Goal: Use online tool/utility: Use online tool/utility

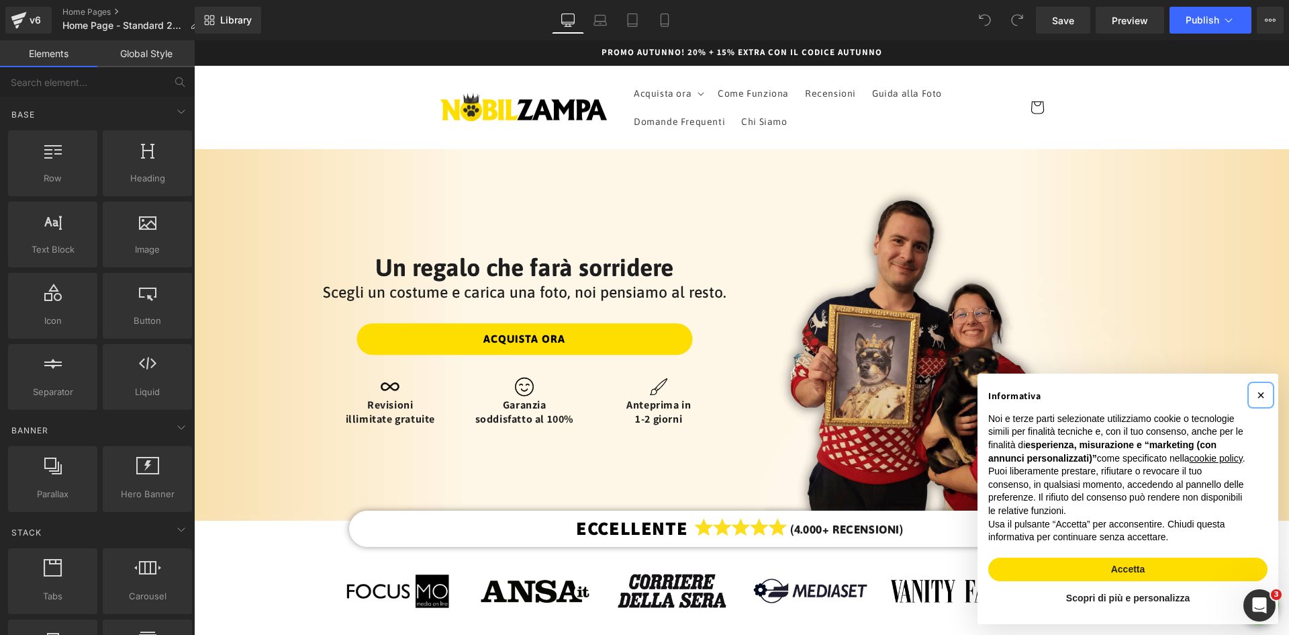
click at [1257, 387] on span "×" at bounding box center [1261, 394] width 8 height 15
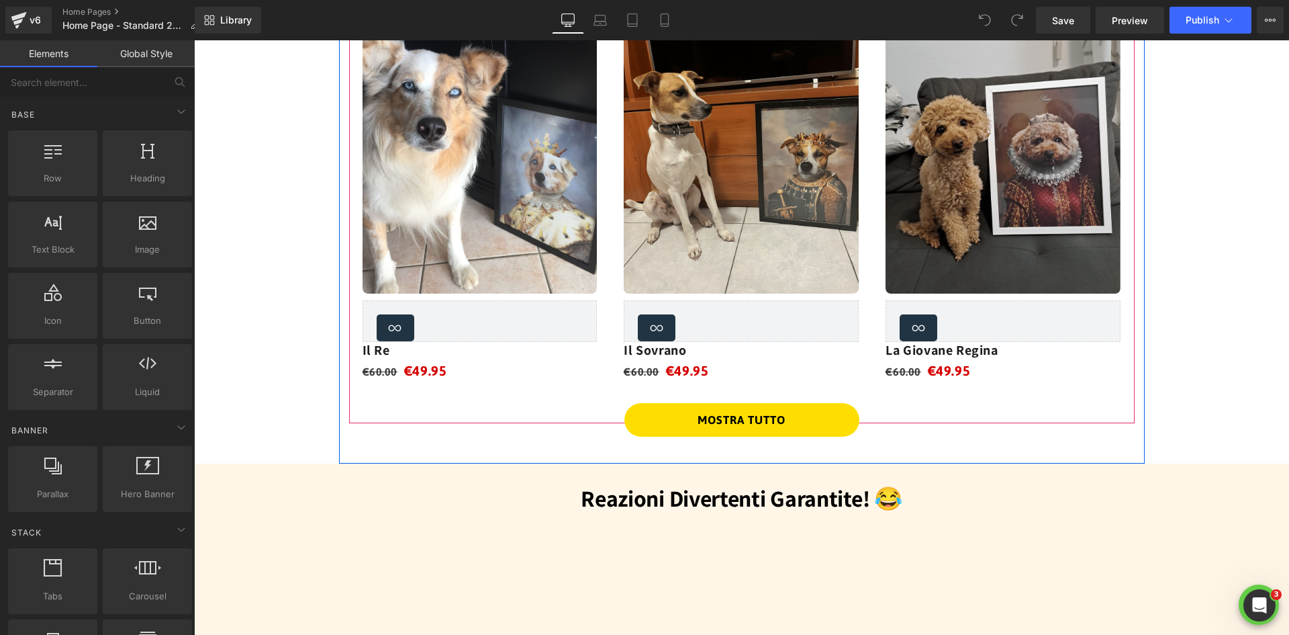
scroll to position [1560, 0]
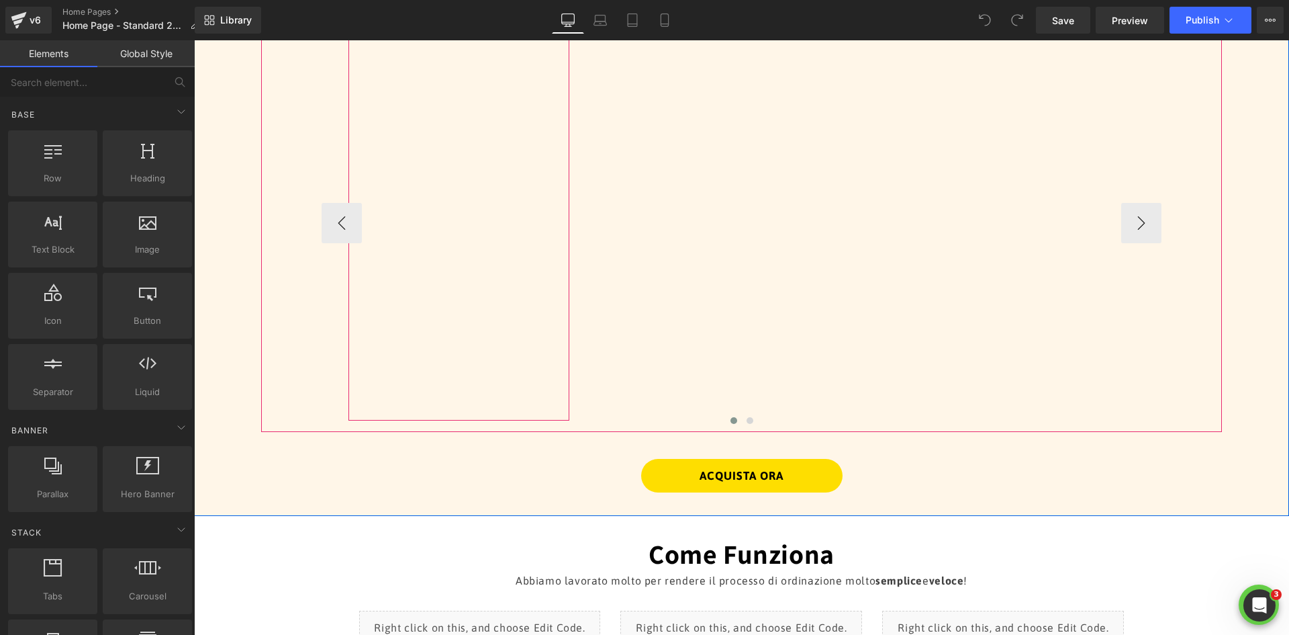
click at [442, 329] on div at bounding box center [458, 216] width 221 height 407
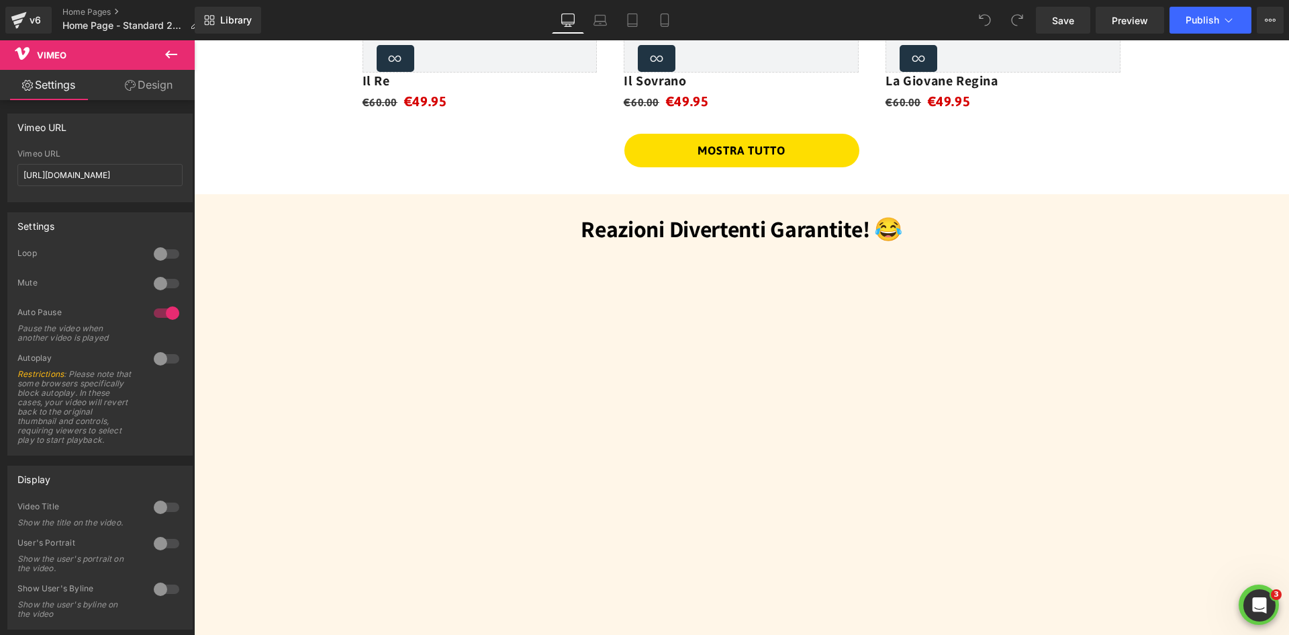
scroll to position [1415, 0]
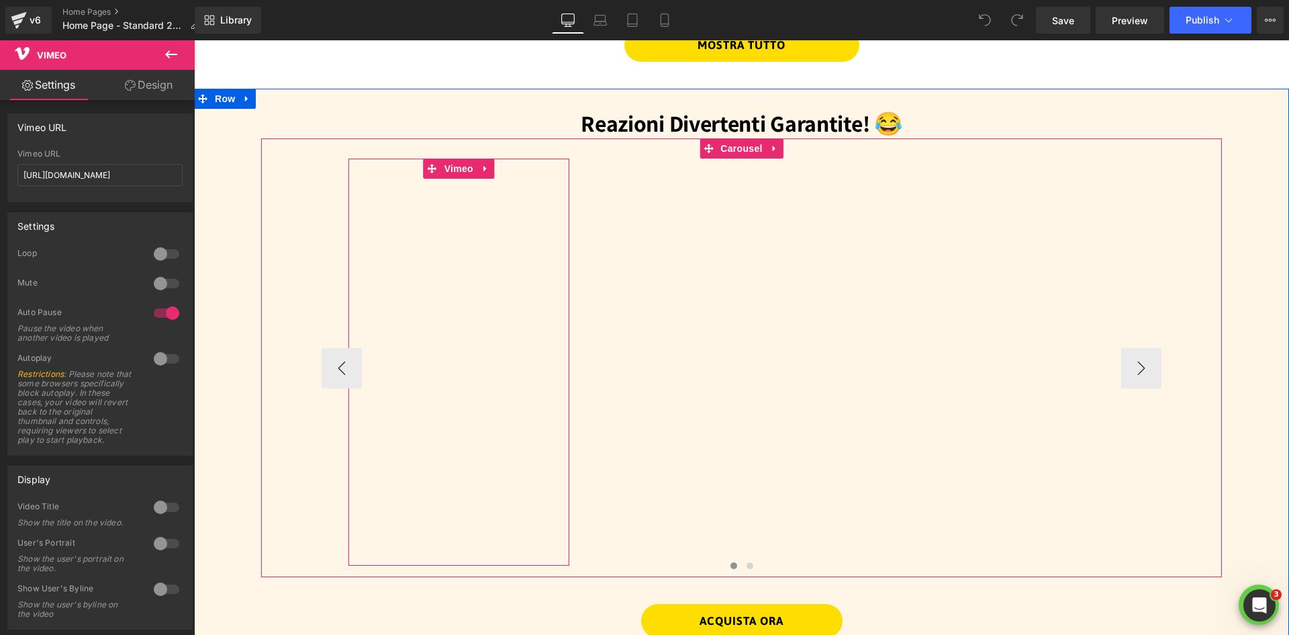
click at [438, 275] on div at bounding box center [458, 361] width 221 height 407
click at [729, 146] on span "Carousel" at bounding box center [741, 148] width 48 height 20
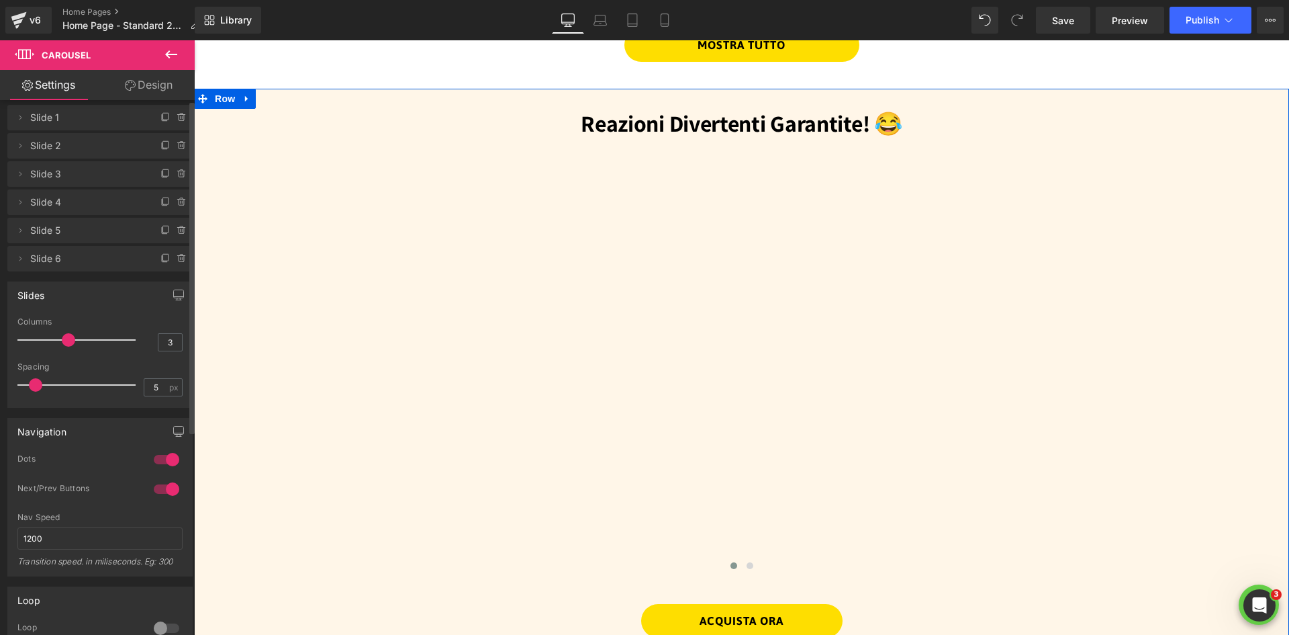
scroll to position [0, 0]
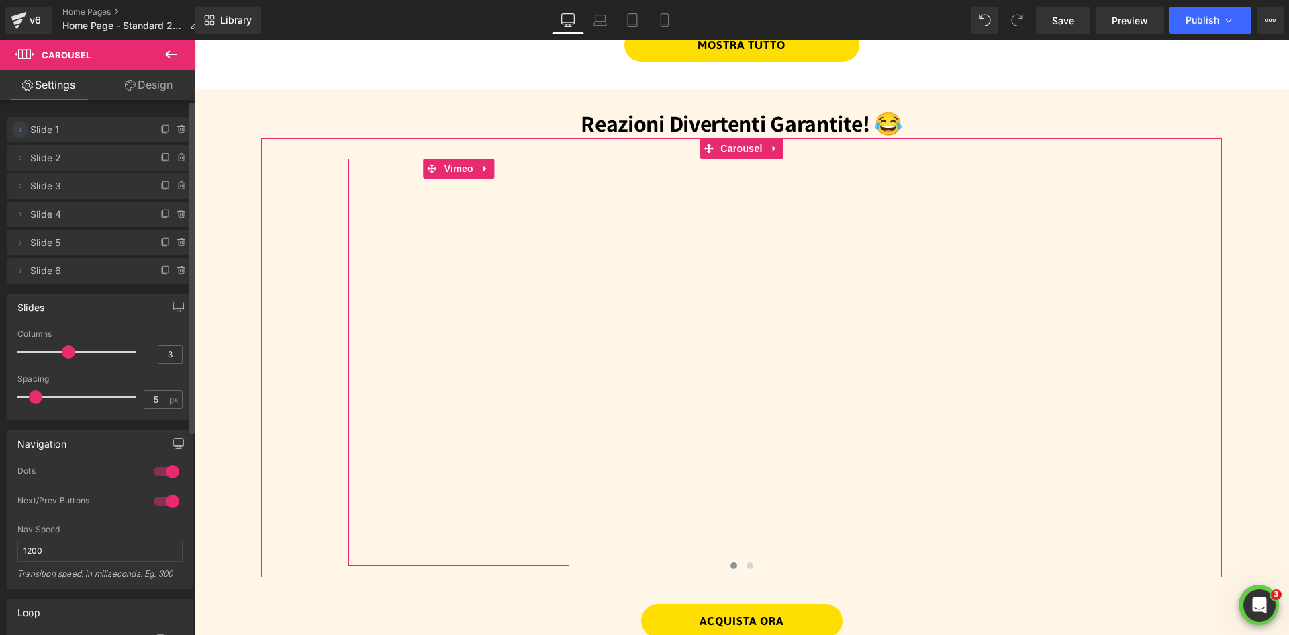
click at [17, 132] on icon at bounding box center [20, 129] width 11 height 11
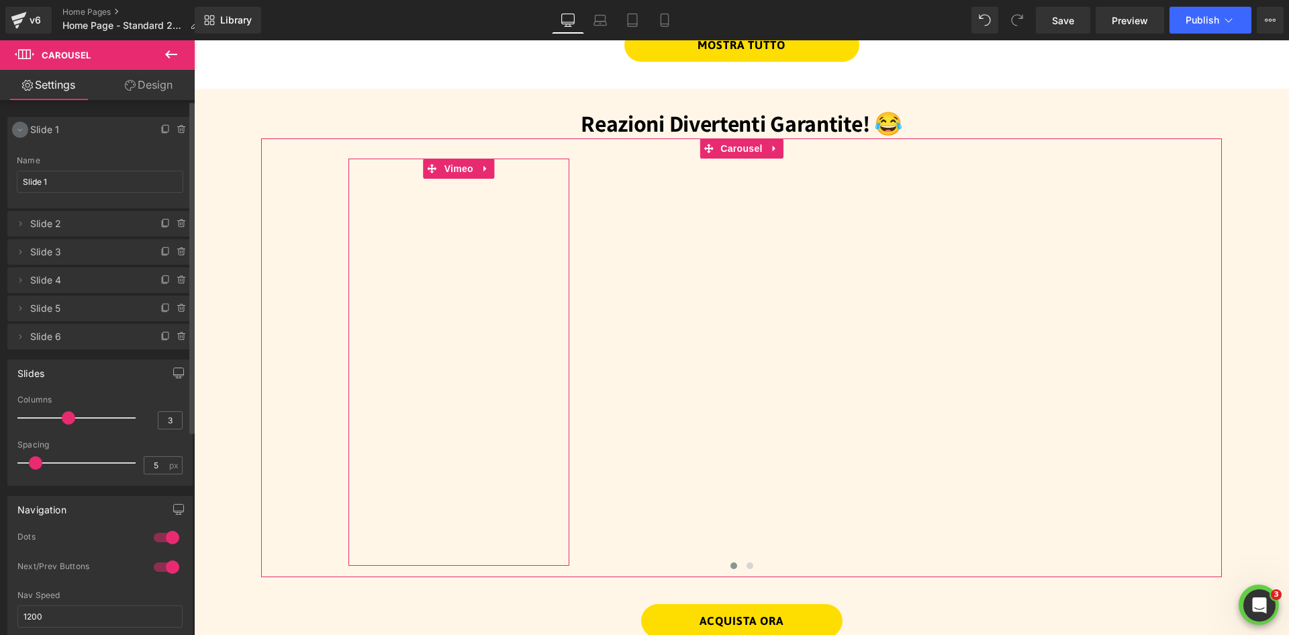
click at [17, 132] on icon at bounding box center [20, 129] width 11 height 11
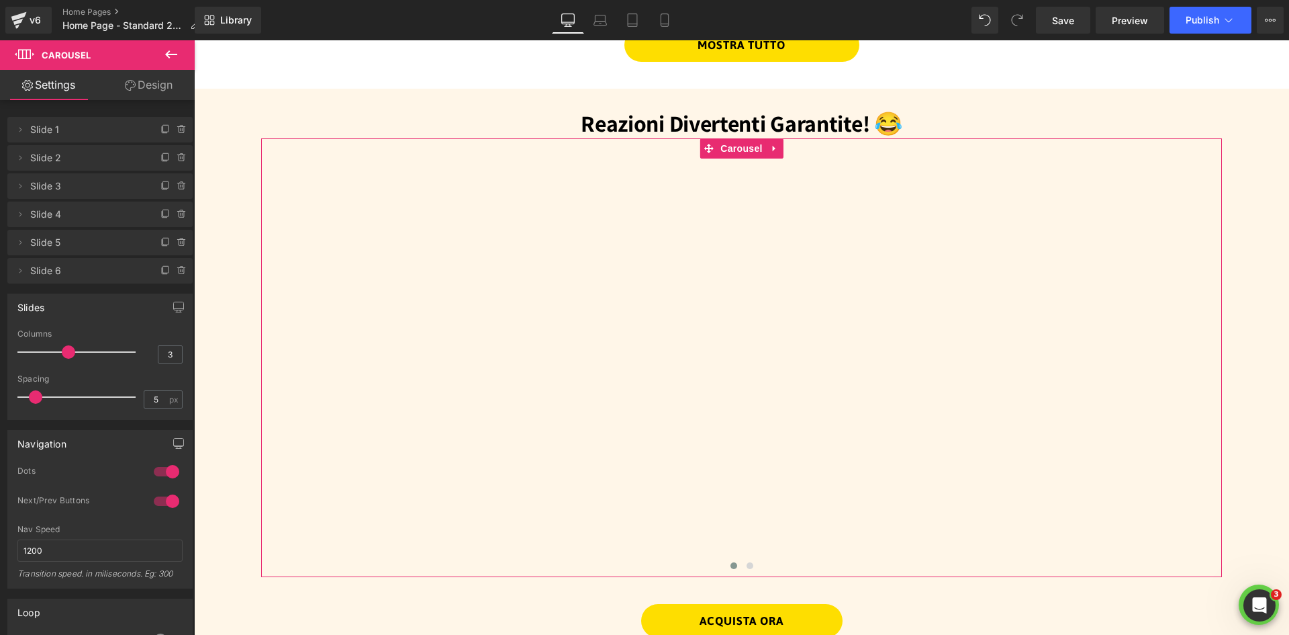
click at [149, 87] on link "Design" at bounding box center [148, 85] width 97 height 30
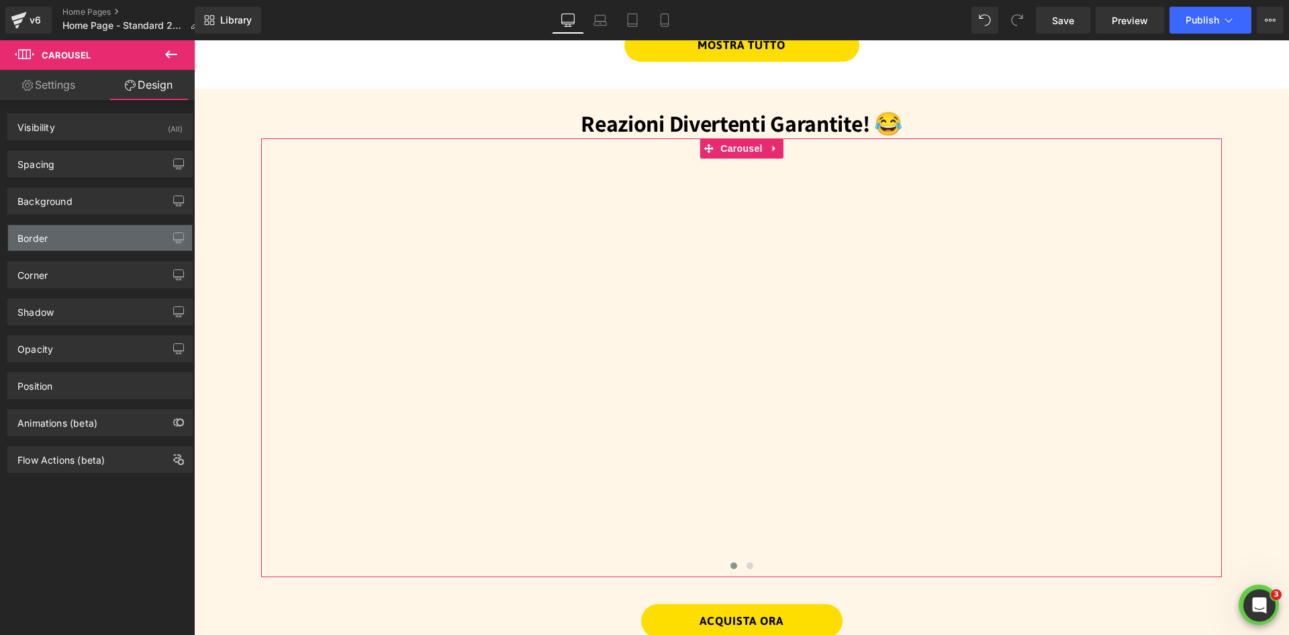
click at [77, 236] on div "Border" at bounding box center [100, 238] width 184 height 26
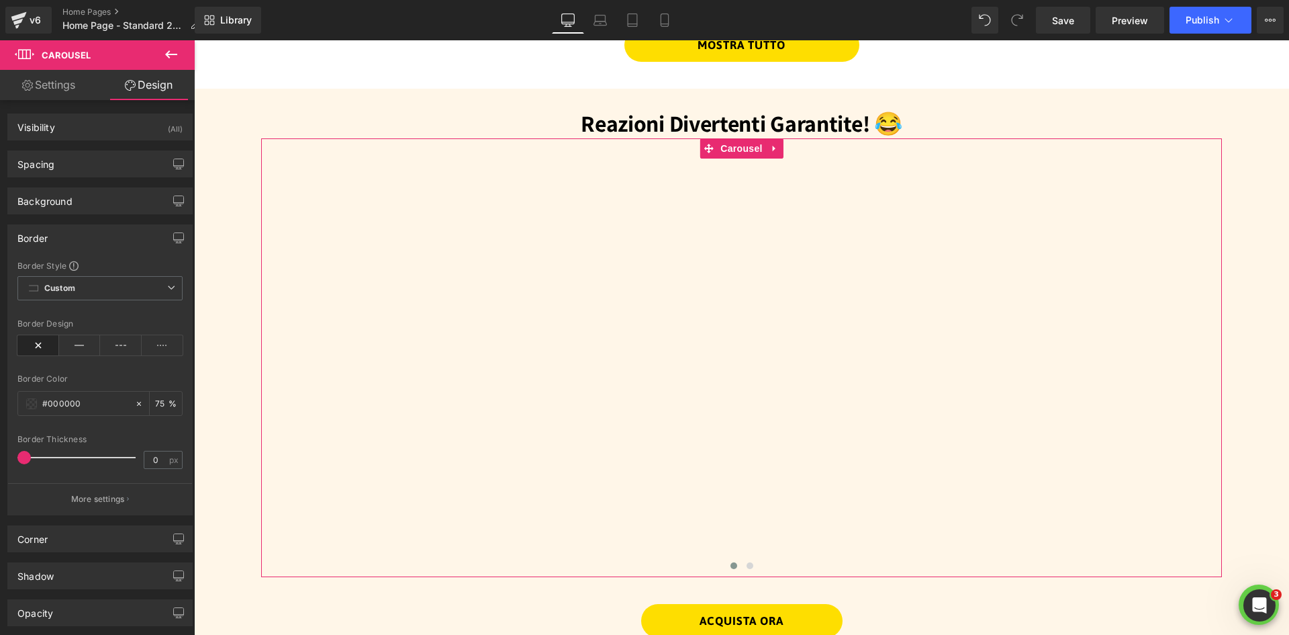
click at [75, 236] on div "Border" at bounding box center [100, 238] width 184 height 26
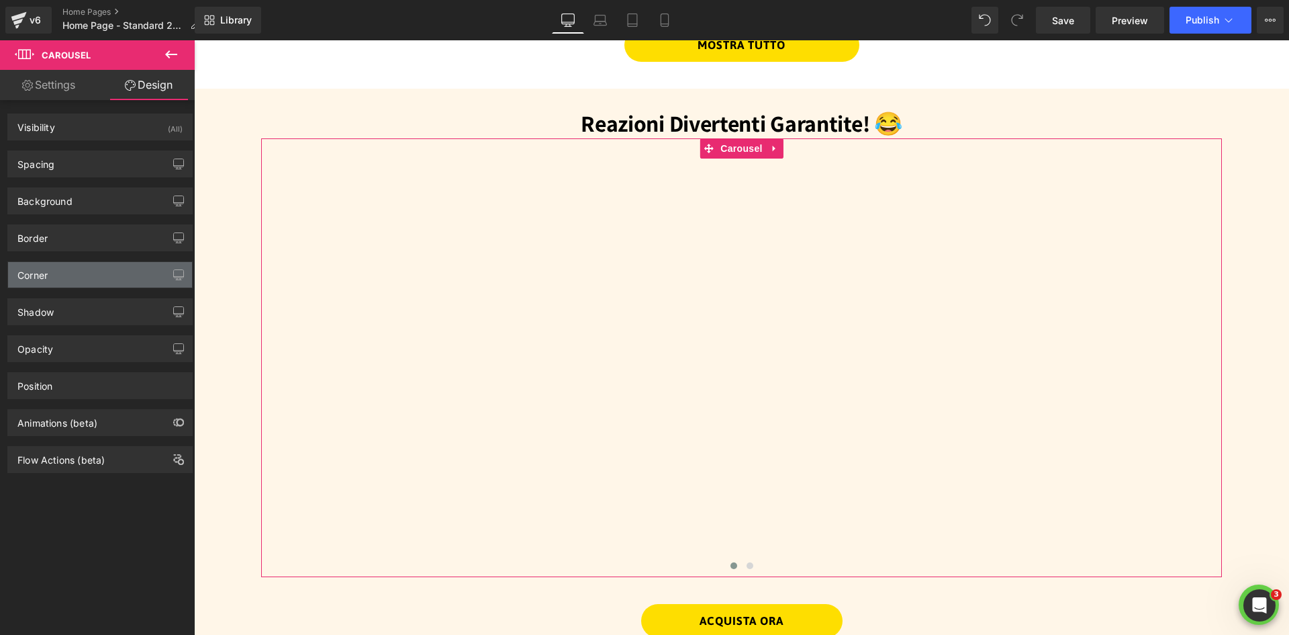
click at [69, 271] on div "Corner" at bounding box center [100, 275] width 184 height 26
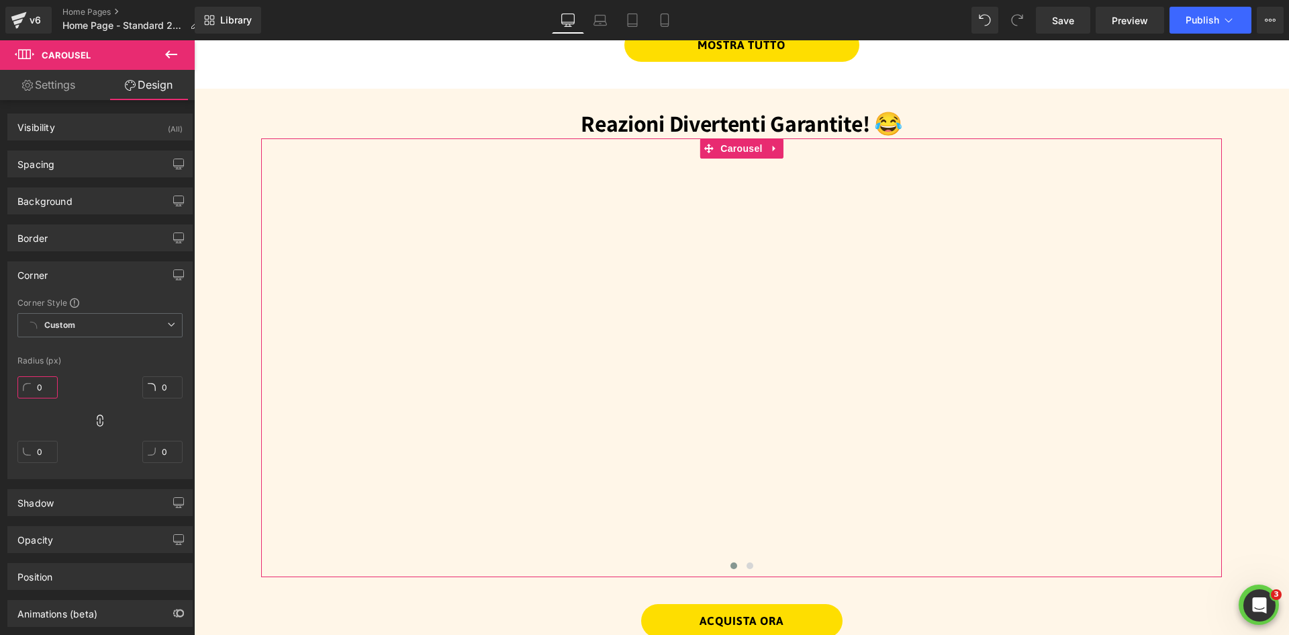
click at [45, 388] on input "0" at bounding box center [37, 387] width 40 height 22
drag, startPoint x: 46, startPoint y: 388, endPoint x: 24, endPoint y: 385, distance: 22.3
click at [24, 385] on input "4" at bounding box center [37, 387] width 40 height 22
type input "2"
click at [7, 344] on div "Corner Corner Style Custom Custom Setup Global Style Custom Setup Global Style …" at bounding box center [99, 370] width 185 height 218
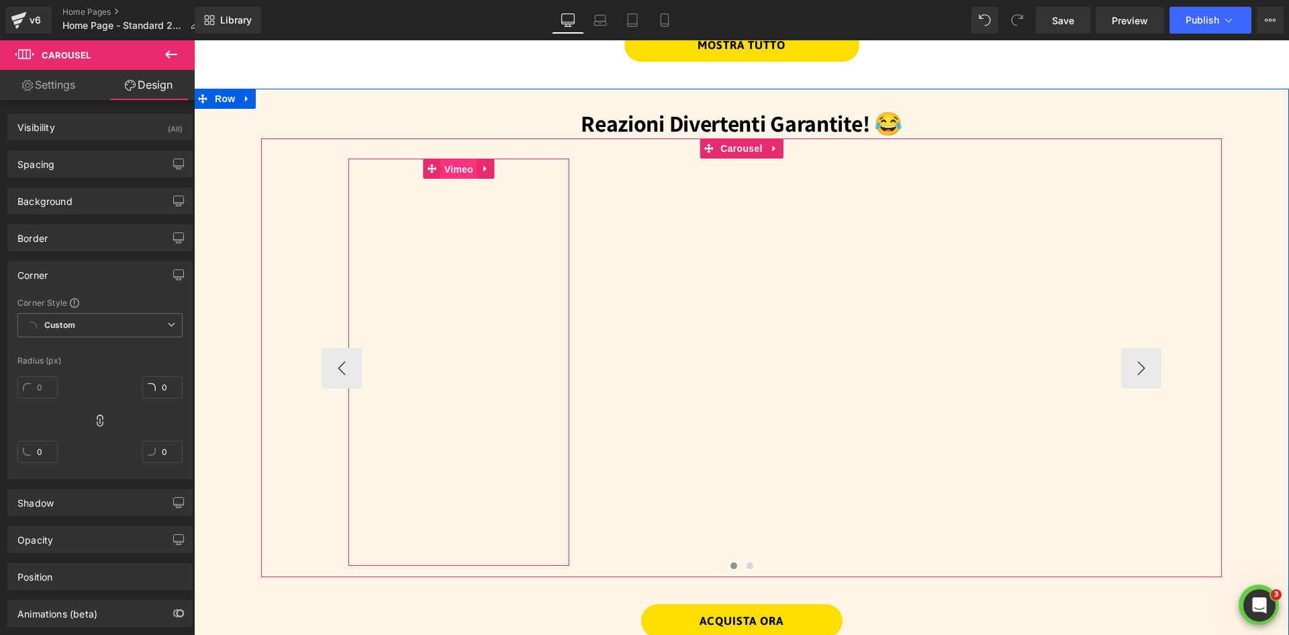
click at [455, 164] on span "Vimeo" at bounding box center [459, 169] width 36 height 20
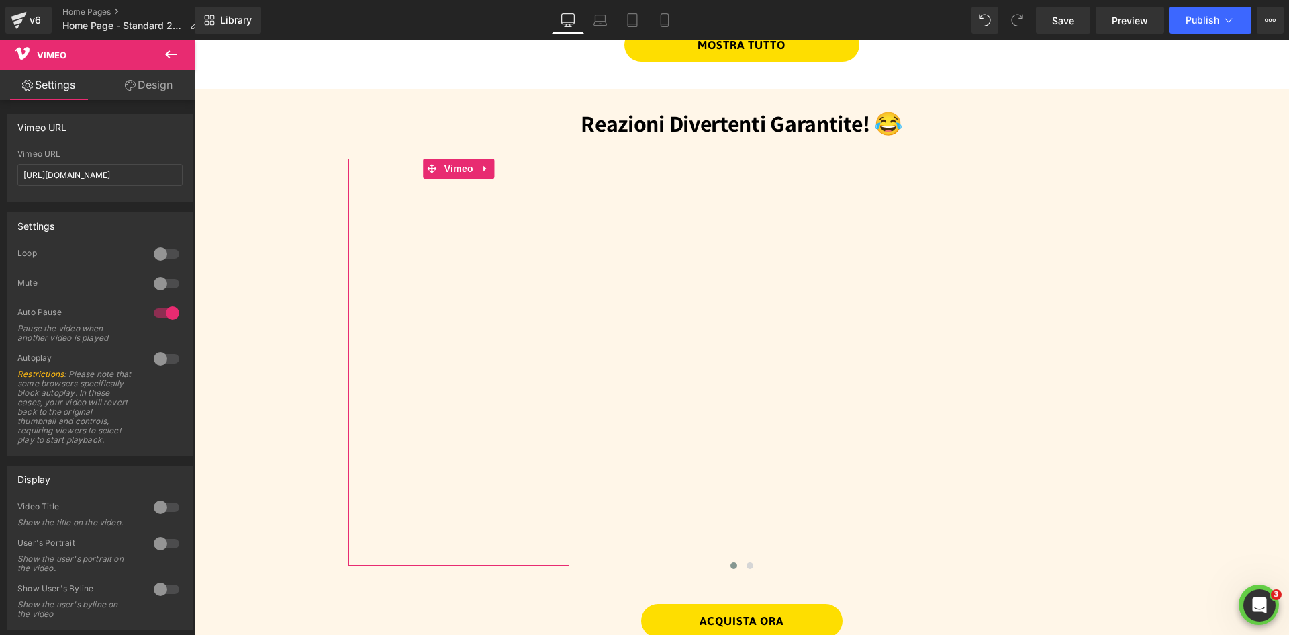
click at [146, 90] on link "Design" at bounding box center [148, 85] width 97 height 30
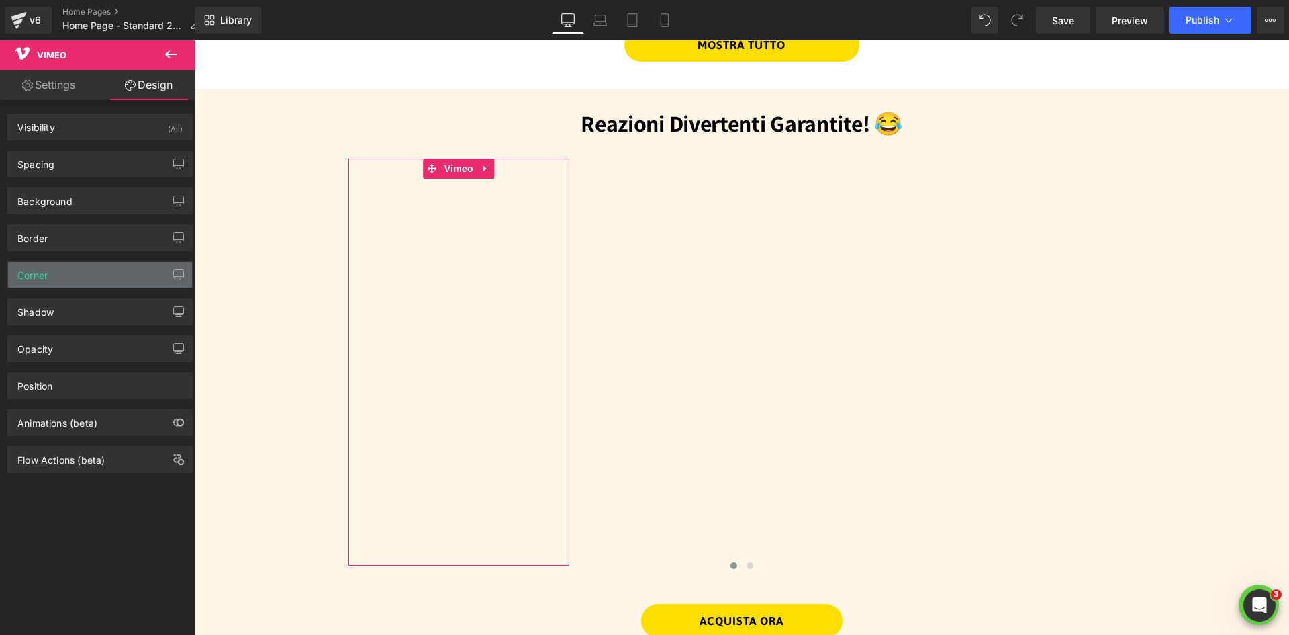
click at [55, 265] on div "Corner" at bounding box center [100, 275] width 184 height 26
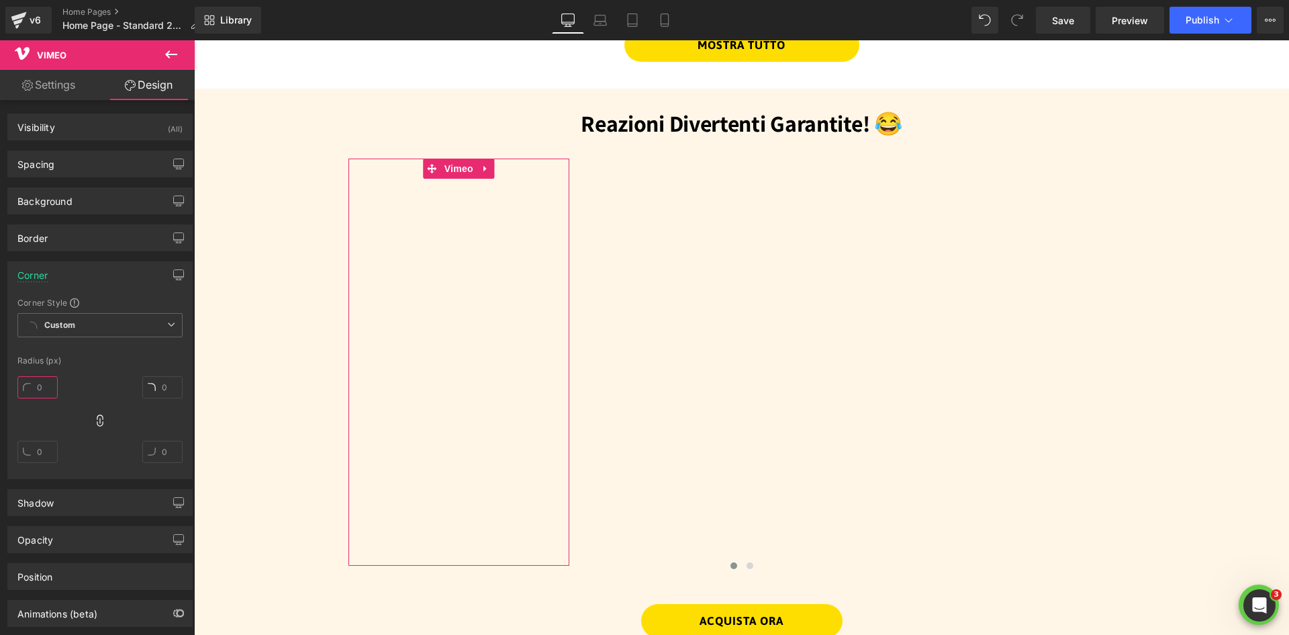
click at [40, 385] on input "text" at bounding box center [37, 387] width 40 height 22
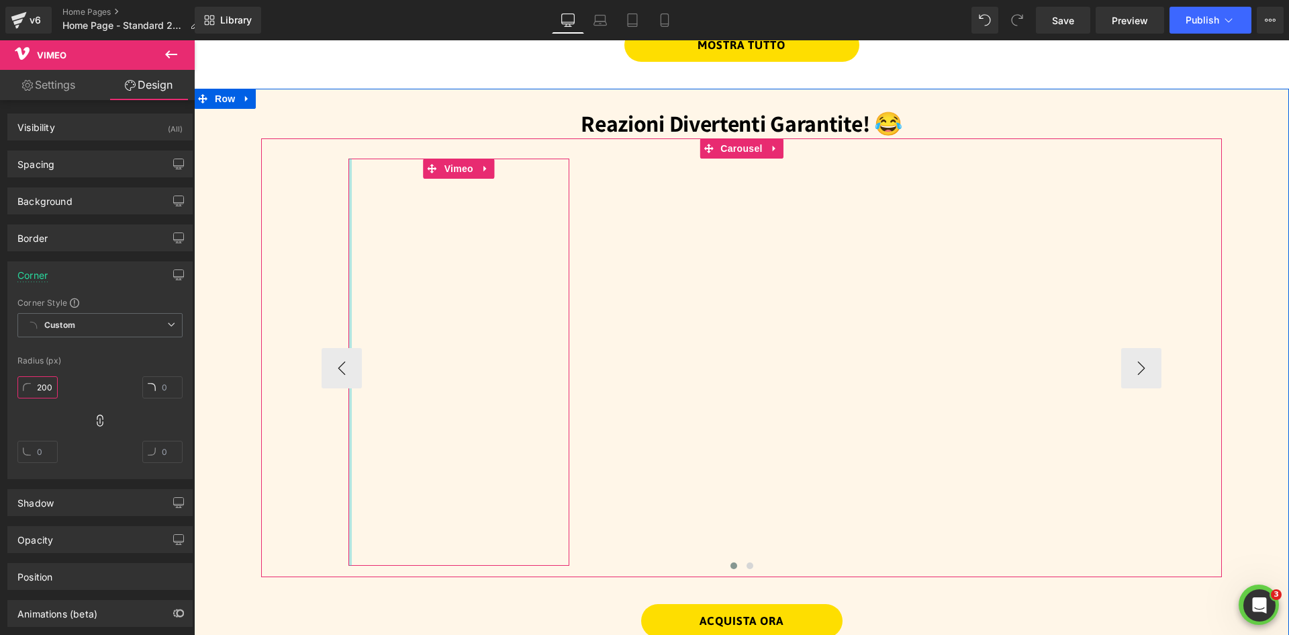
type input "200"
click at [447, 162] on span "Vimeo" at bounding box center [459, 168] width 36 height 20
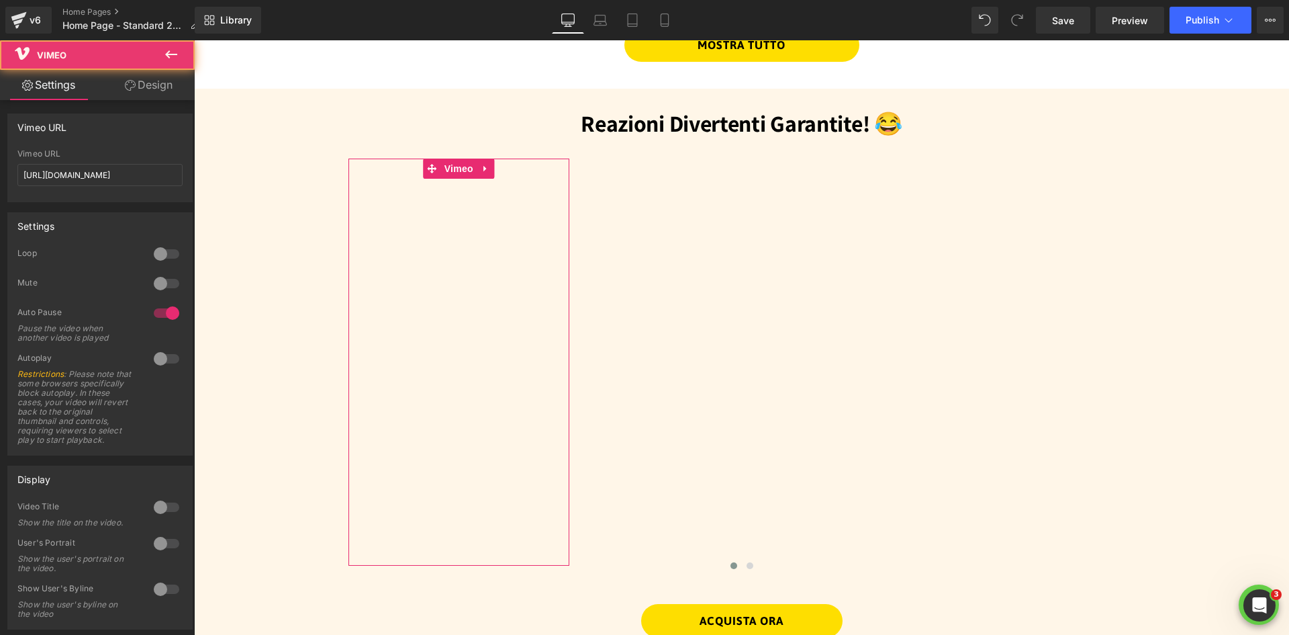
click at [152, 91] on link "Design" at bounding box center [148, 85] width 97 height 30
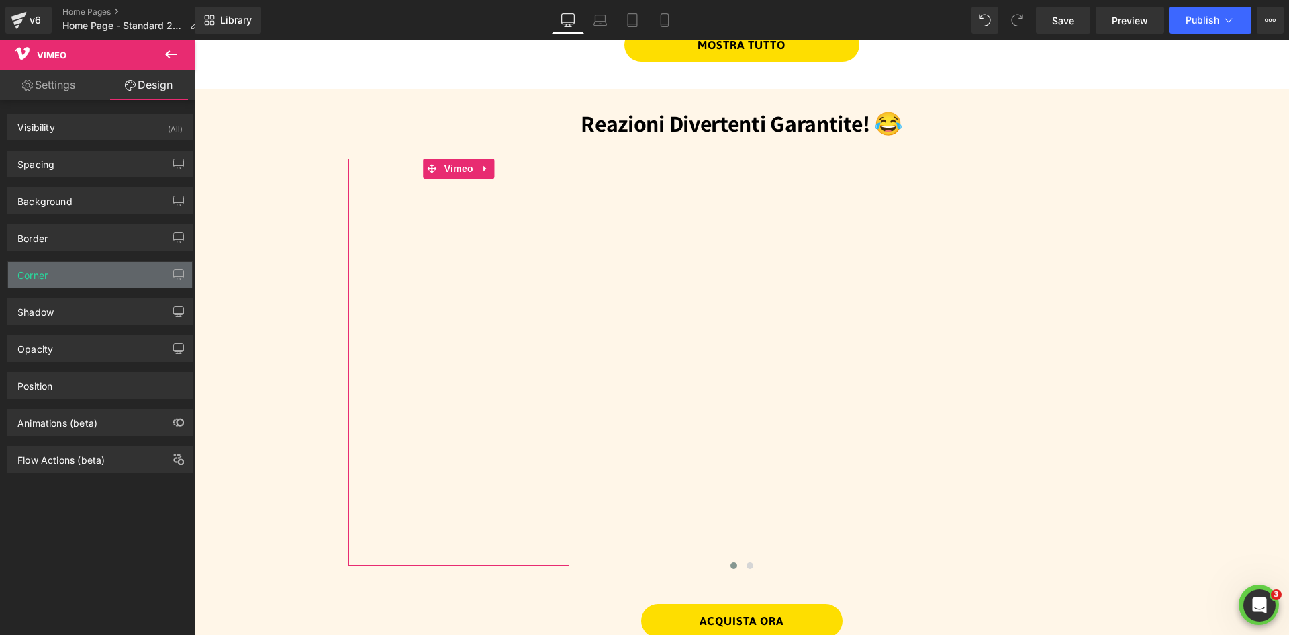
click at [54, 278] on div "Corner" at bounding box center [100, 275] width 184 height 26
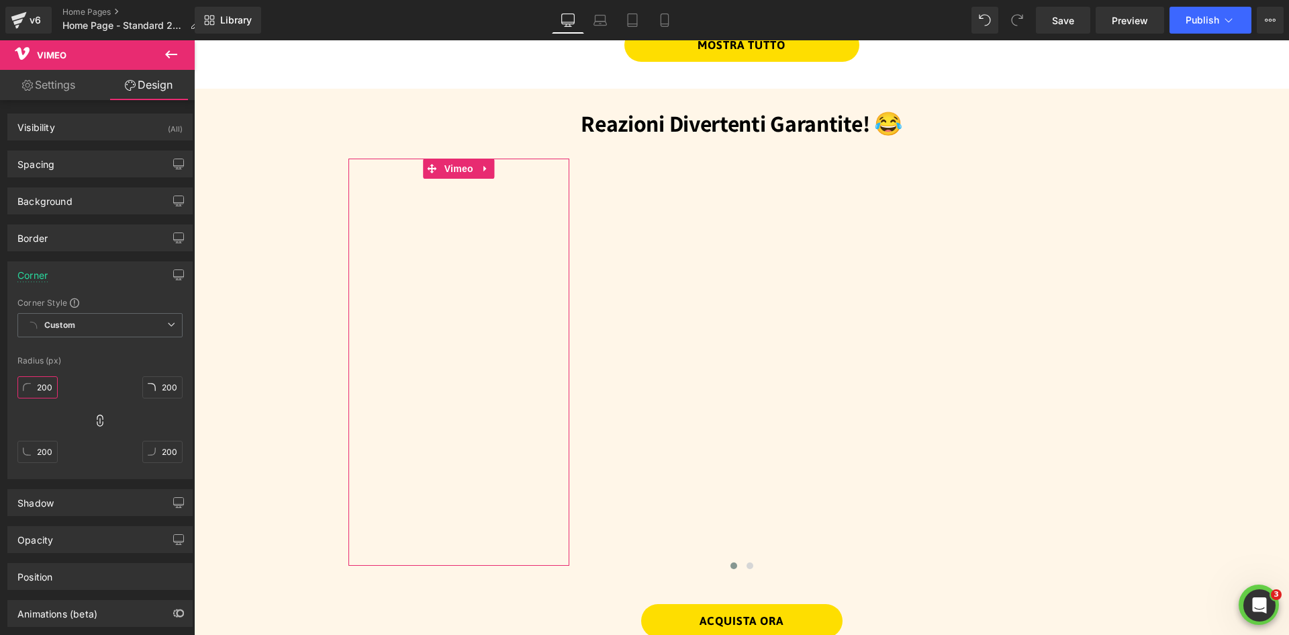
click at [47, 379] on input "200" at bounding box center [37, 387] width 40 height 22
click at [79, 327] on span "Custom Setup Global Style" at bounding box center [99, 325] width 165 height 24
click at [78, 326] on span "Custom Setup Global Style" at bounding box center [99, 325] width 165 height 24
click at [45, 385] on input "200" at bounding box center [37, 387] width 40 height 22
type input "3"
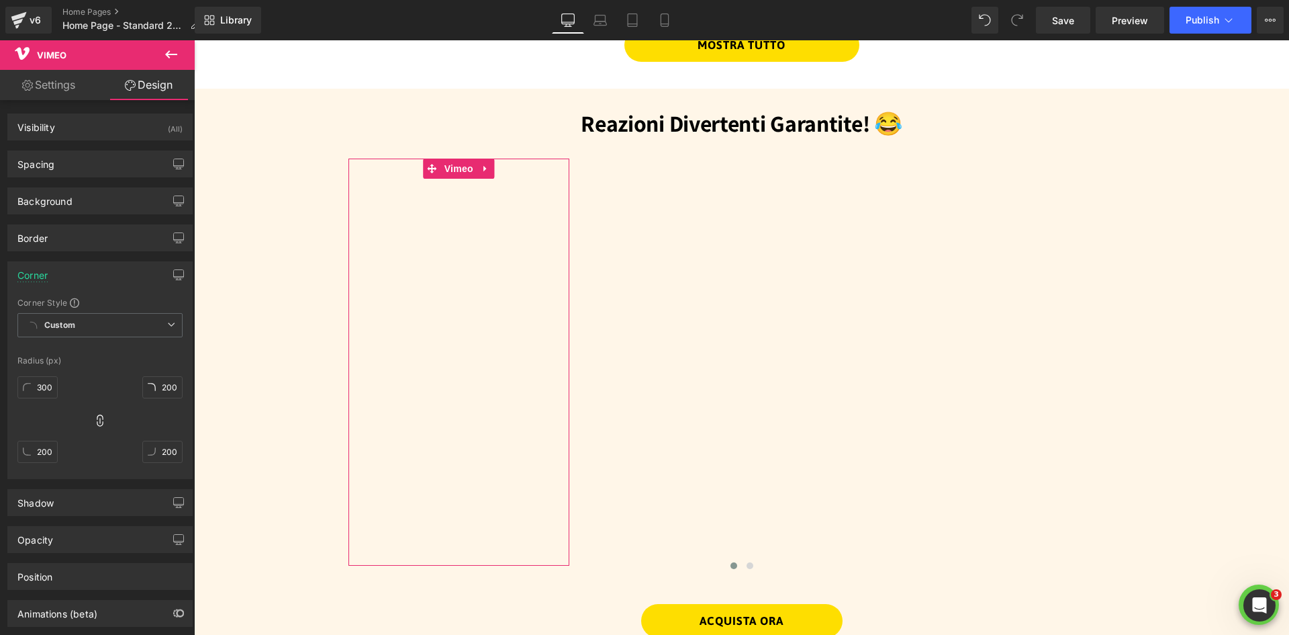
click at [54, 91] on link "Settings" at bounding box center [48, 85] width 97 height 30
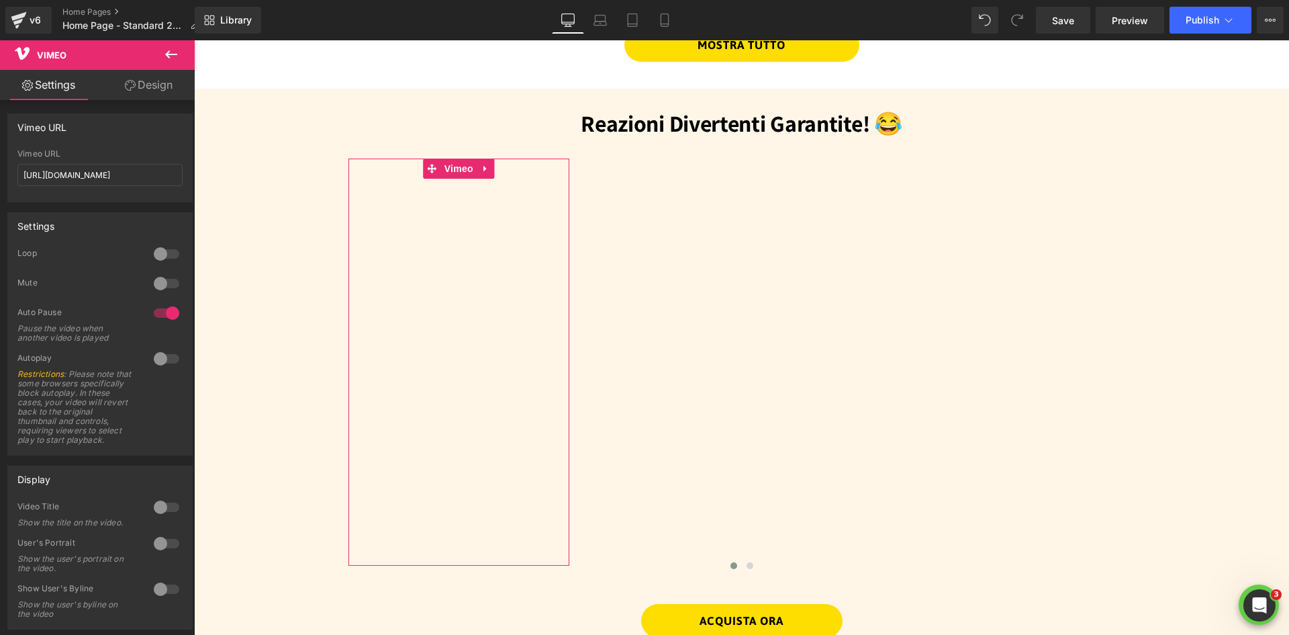
click at [138, 81] on link "Design" at bounding box center [148, 85] width 97 height 30
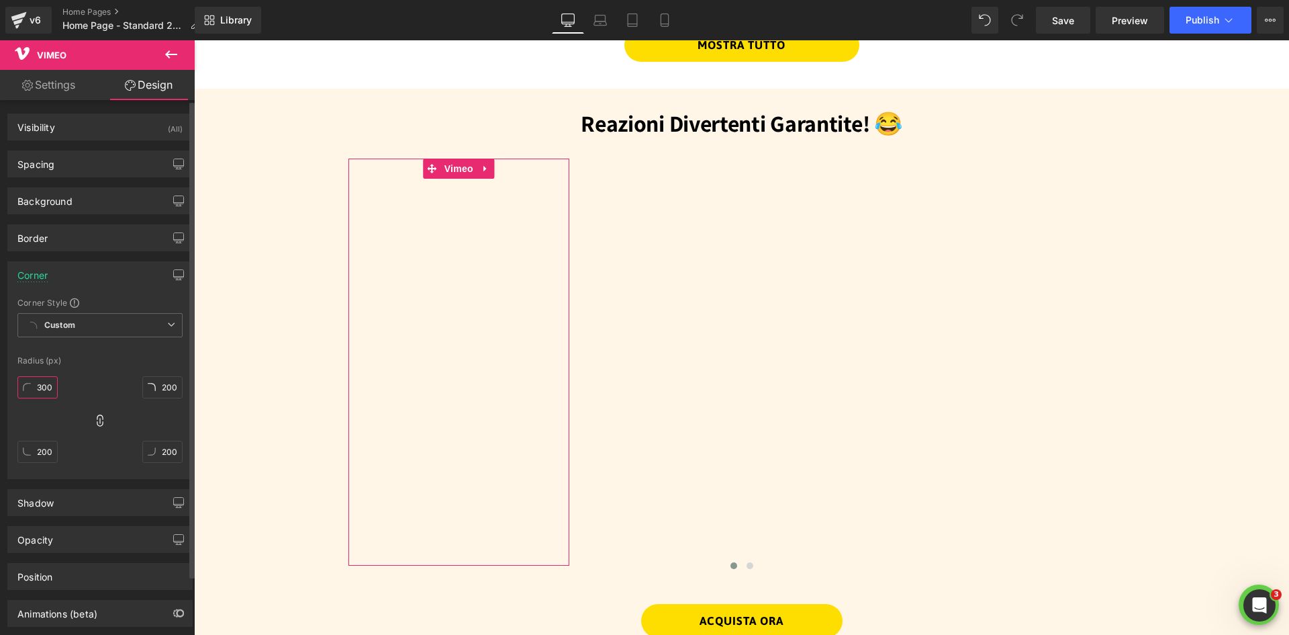
click at [49, 385] on input "300" at bounding box center [37, 387] width 40 height 22
type input "0"
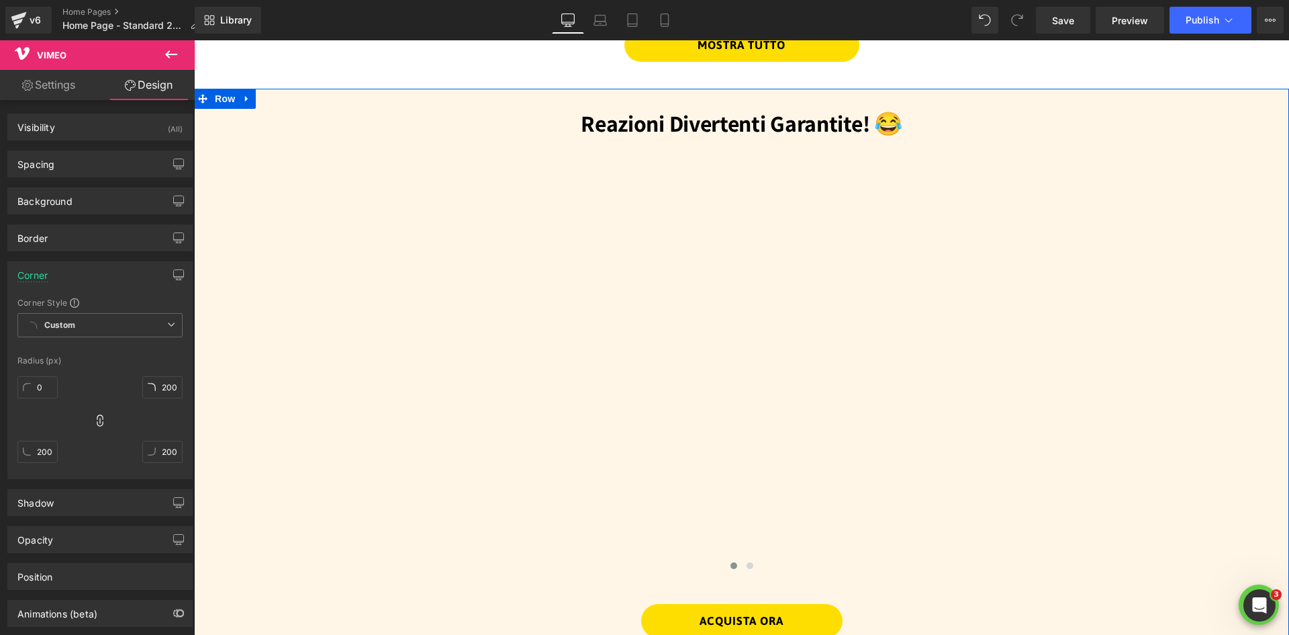
click at [244, 304] on div "Reazioni Divertenti Garantite! 😂 Heading Vimeo Vimeo Vimeo Vimeo Vimeo Vimeo ‹ …" at bounding box center [741, 375] width 1095 height 573
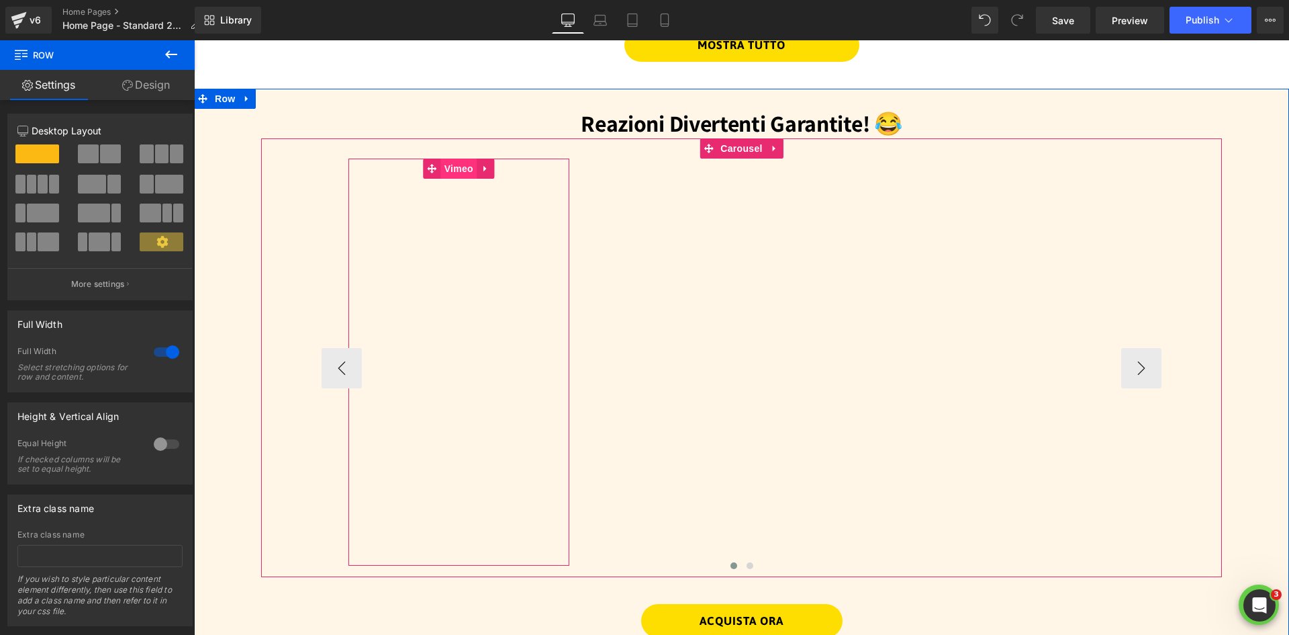
click at [451, 168] on span "Vimeo" at bounding box center [459, 168] width 36 height 20
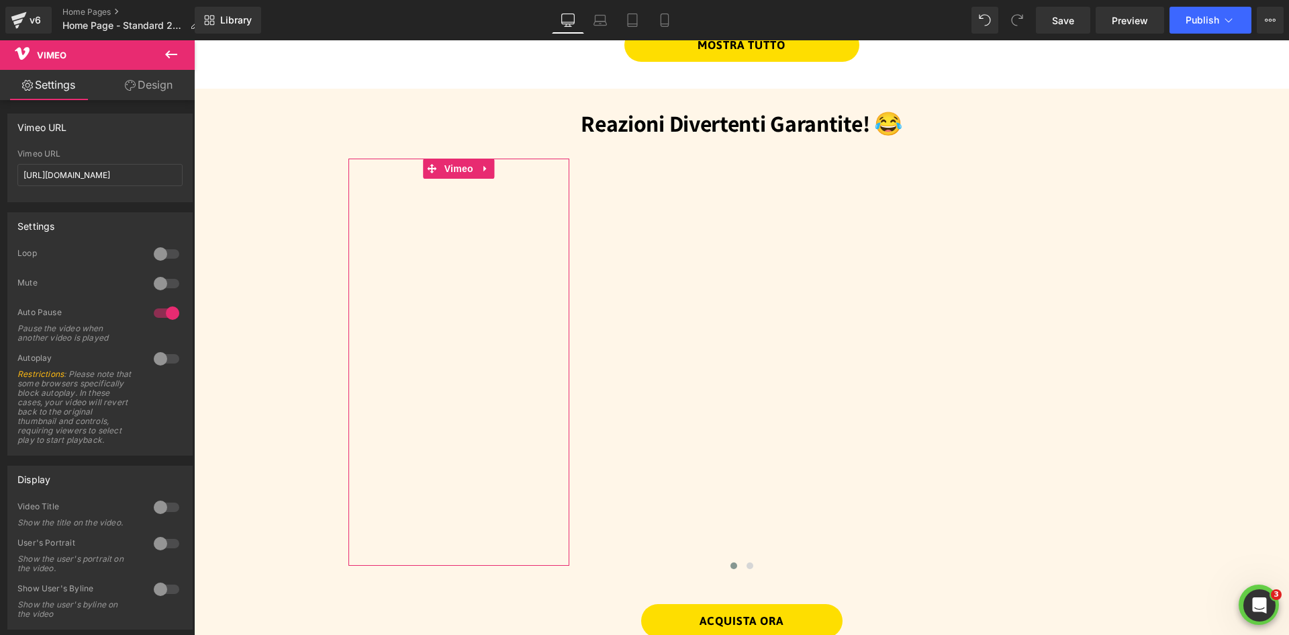
scroll to position [183, 0]
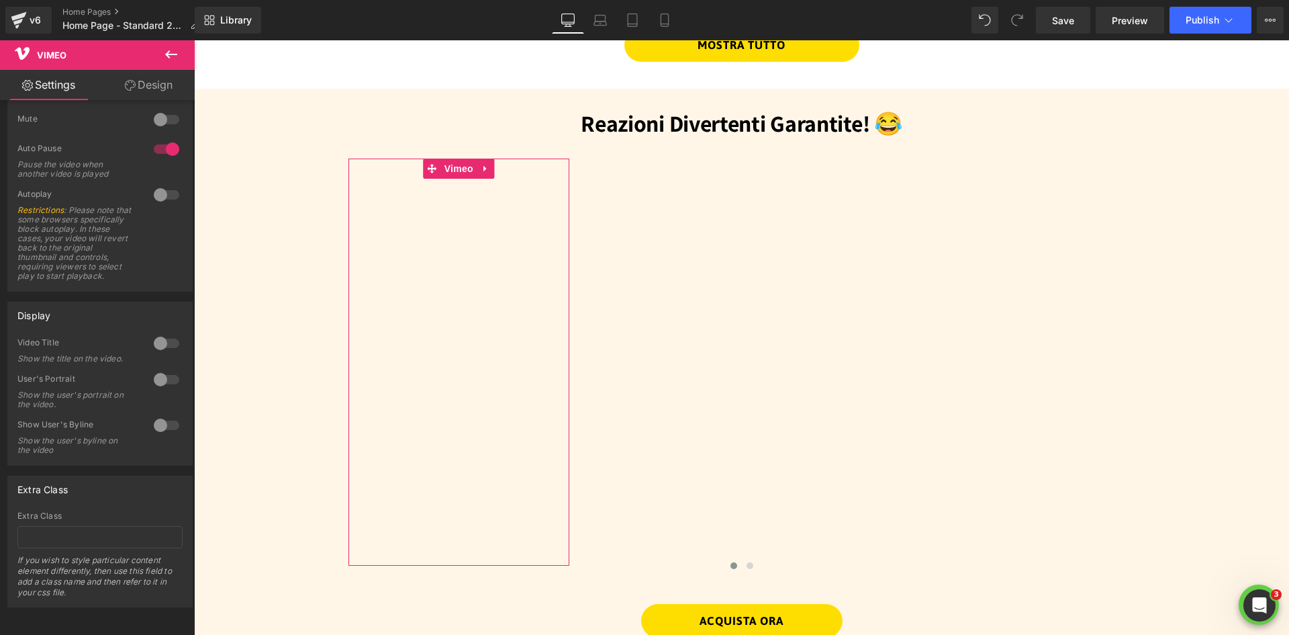
click at [132, 75] on link "Design" at bounding box center [148, 85] width 97 height 30
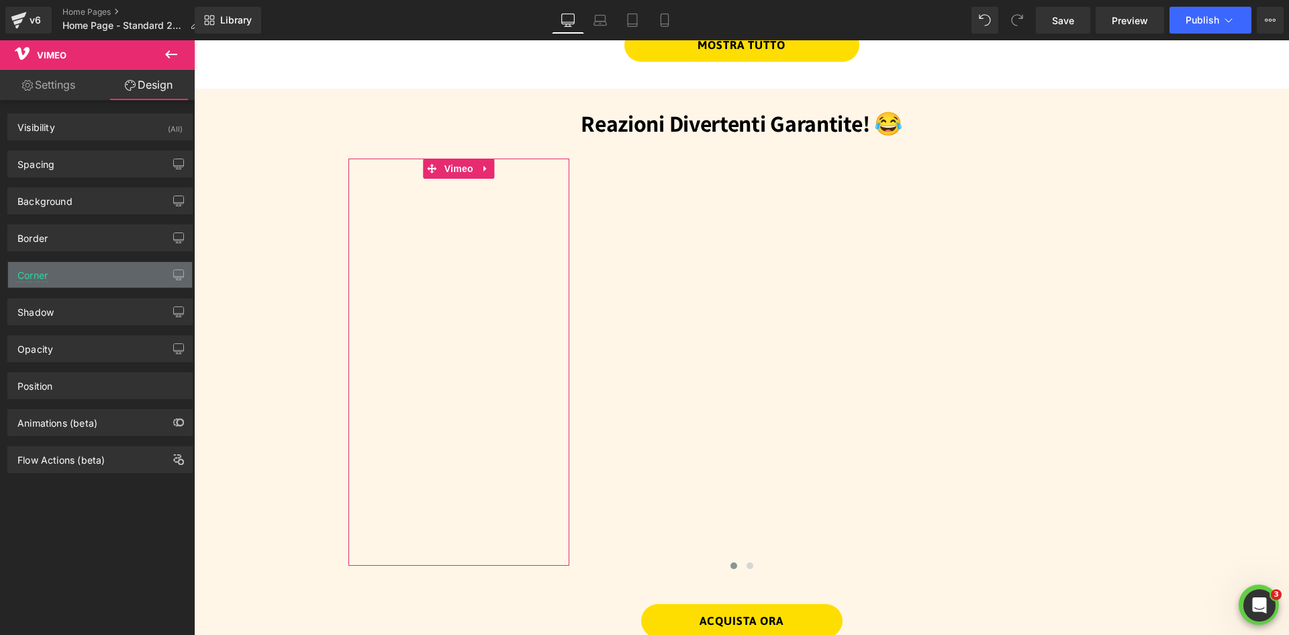
click at [67, 274] on div "Corner" at bounding box center [100, 275] width 184 height 26
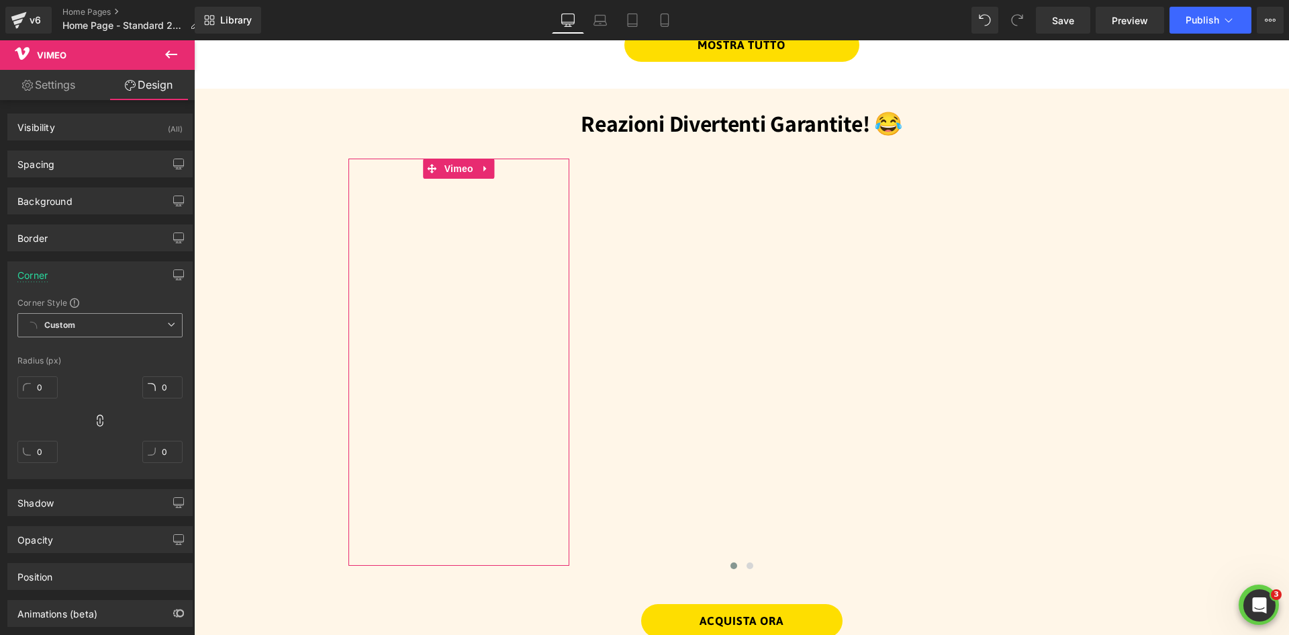
click at [84, 322] on span "Custom Setup Global Style" at bounding box center [99, 325] width 165 height 24
click at [80, 322] on span "Custom Setup Global Style" at bounding box center [99, 325] width 165 height 24
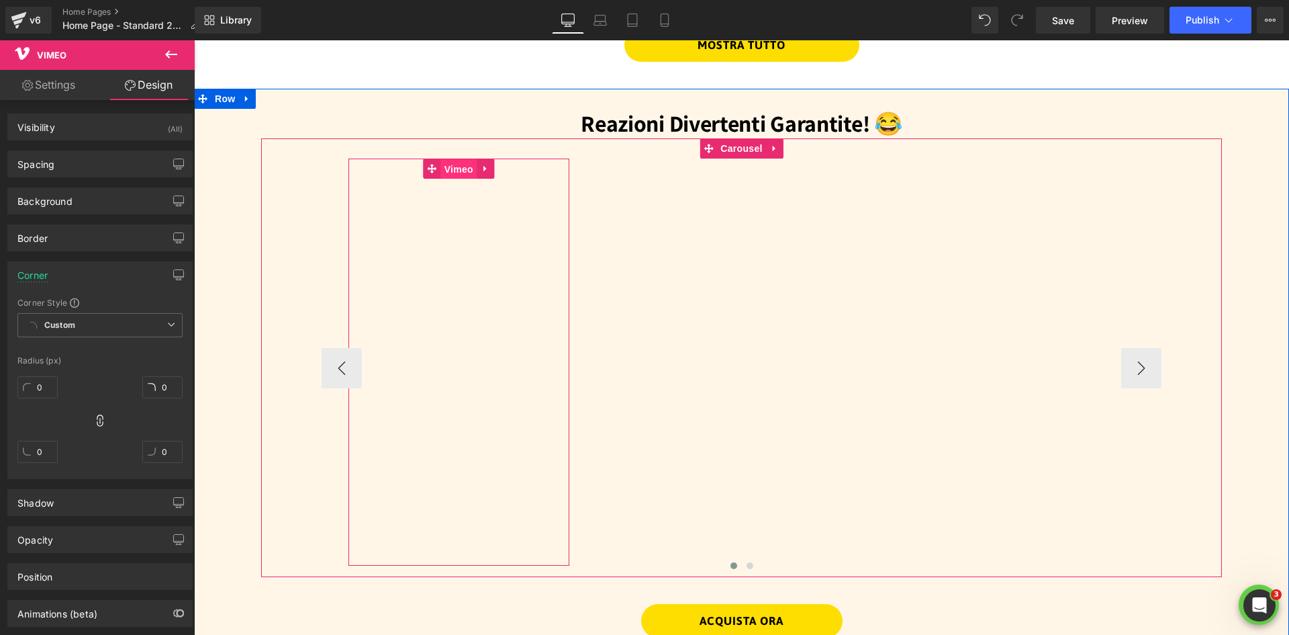
click at [442, 169] on span "Vimeo" at bounding box center [459, 169] width 36 height 20
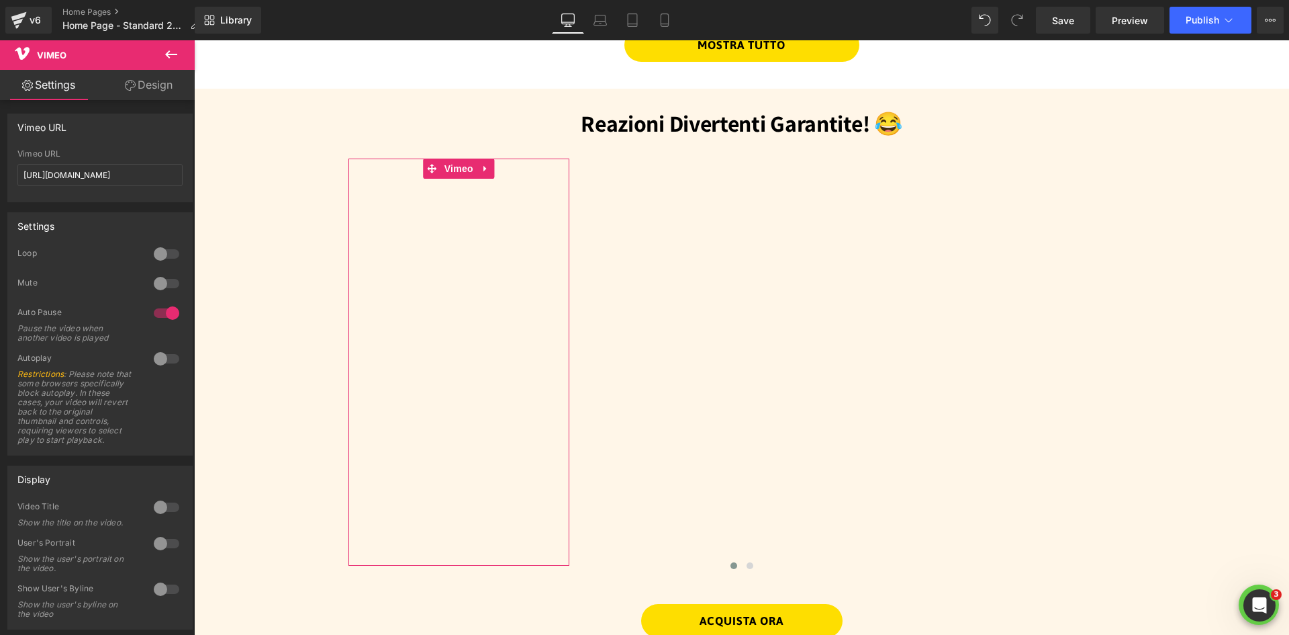
click at [140, 92] on link "Design" at bounding box center [148, 85] width 97 height 30
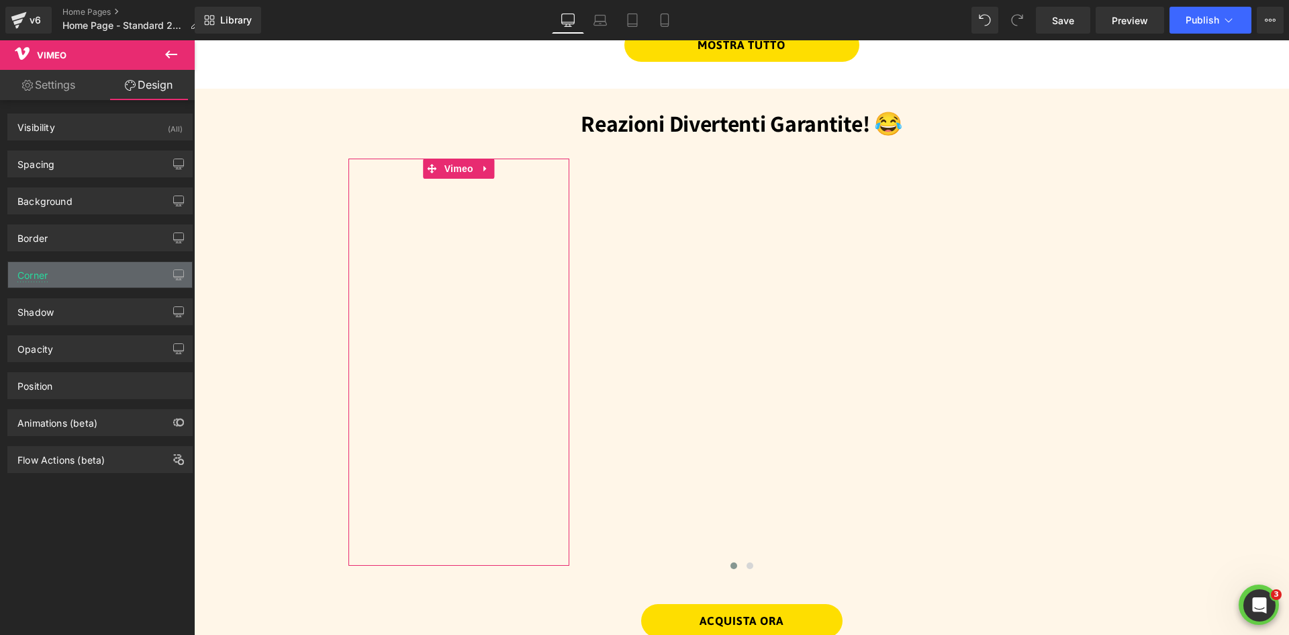
click at [51, 279] on div "Corner" at bounding box center [100, 275] width 184 height 26
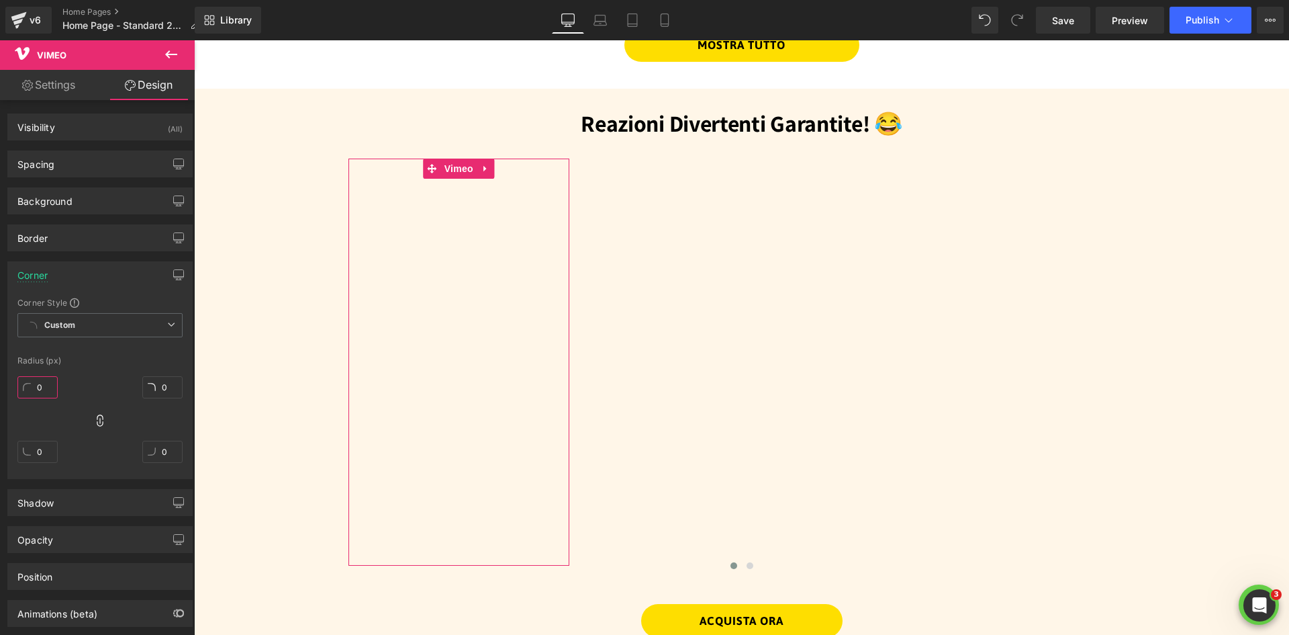
click at [50, 383] on input "0" at bounding box center [37, 387] width 40 height 22
type input "2"
click at [91, 388] on div "200 0 0 0" at bounding box center [99, 424] width 165 height 107
click at [50, 387] on input "200" at bounding box center [37, 387] width 40 height 22
type input "10"
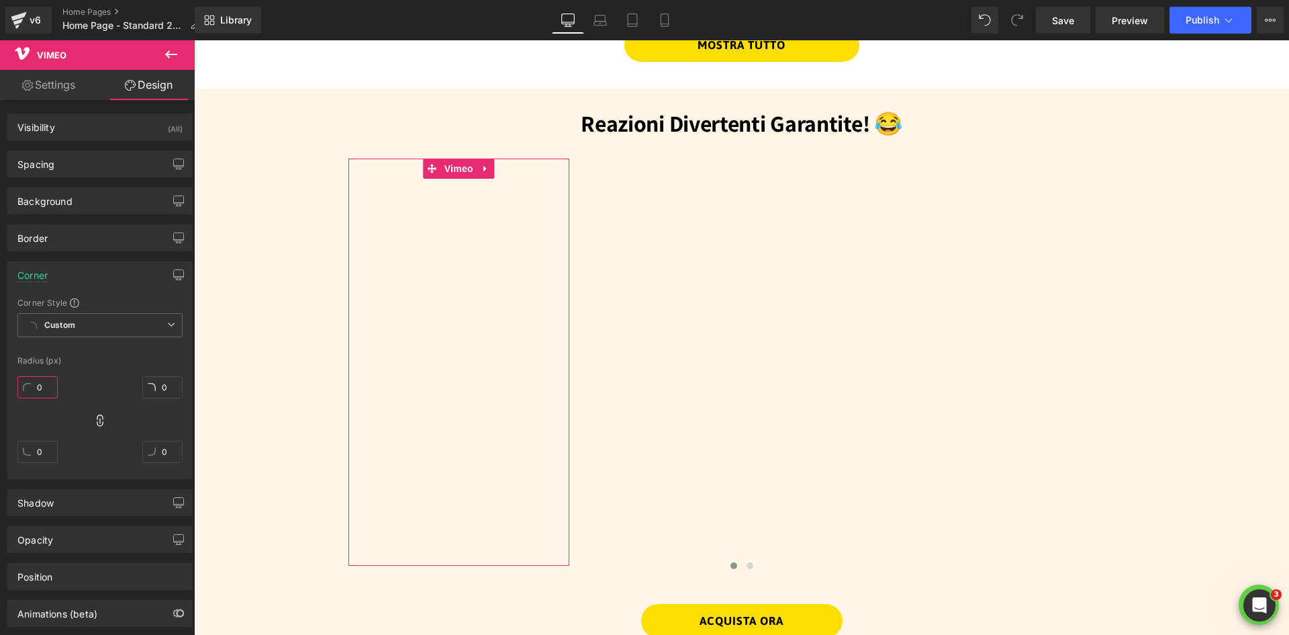
type input "0"
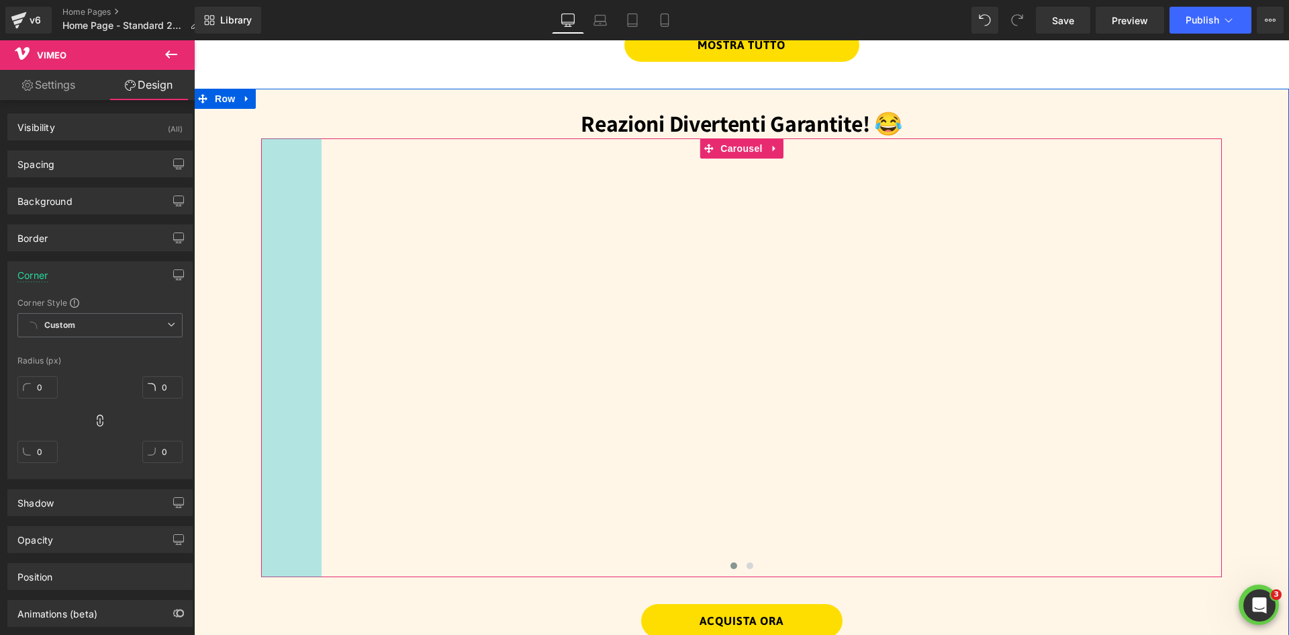
click at [249, 307] on div "Reazioni Divertenti Garantite! 😂 Heading Vimeo Vimeo Vimeo Vimeo Vimeo Vimeo ‹ …" at bounding box center [741, 375] width 1095 height 573
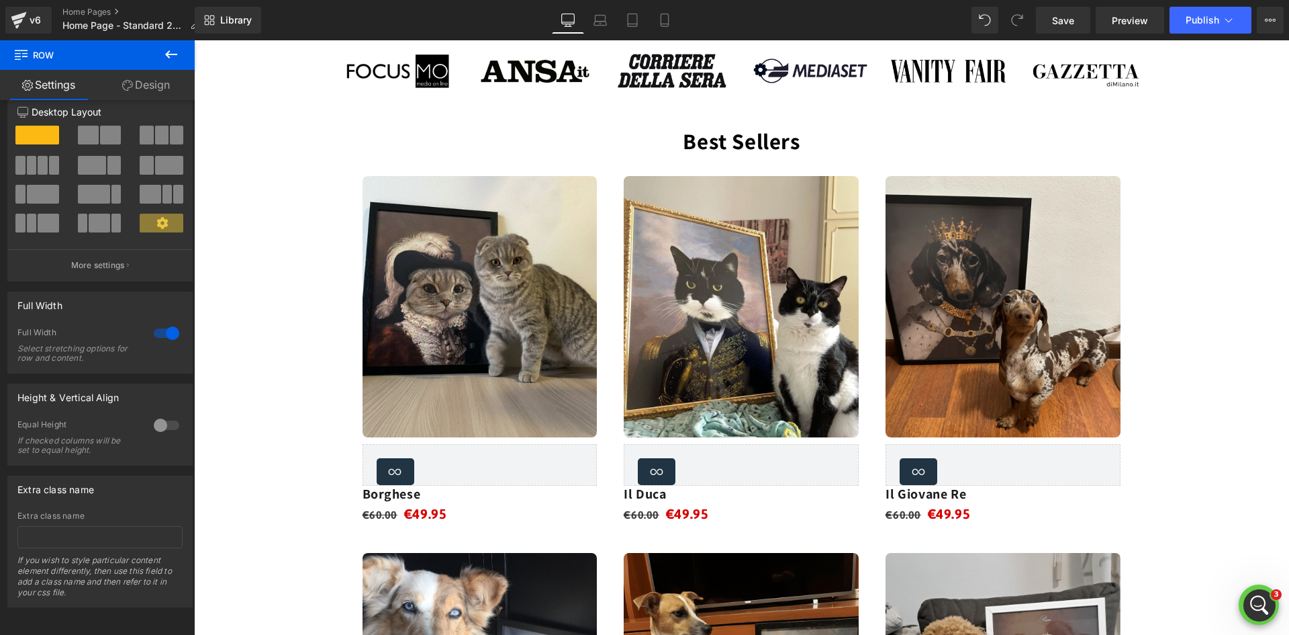
scroll to position [1560, 0]
